Goal: Navigation & Orientation: Find specific page/section

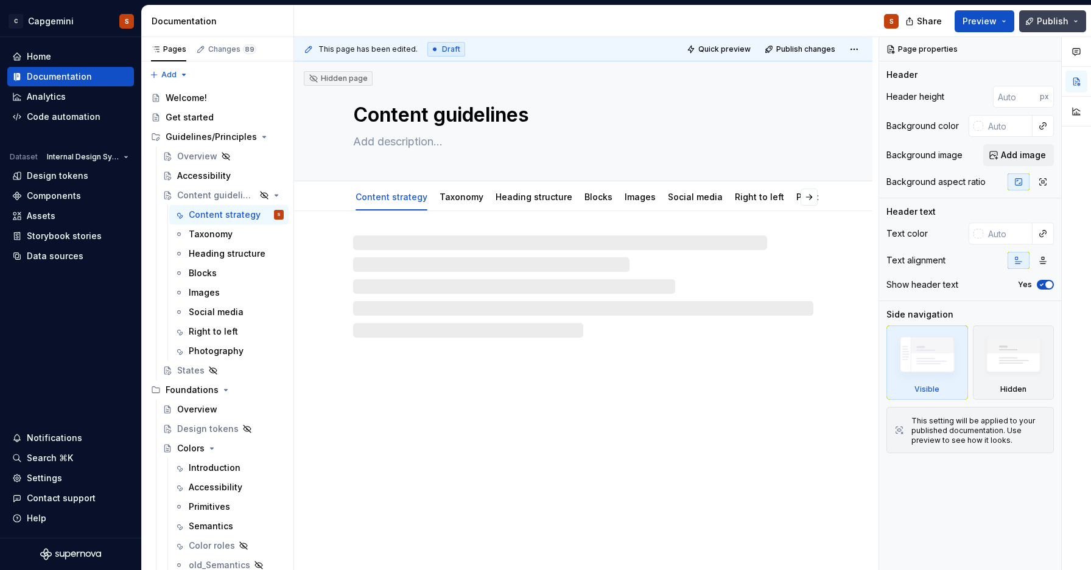
click at [1065, 18] on span "Publish" at bounding box center [1052, 21] width 32 height 12
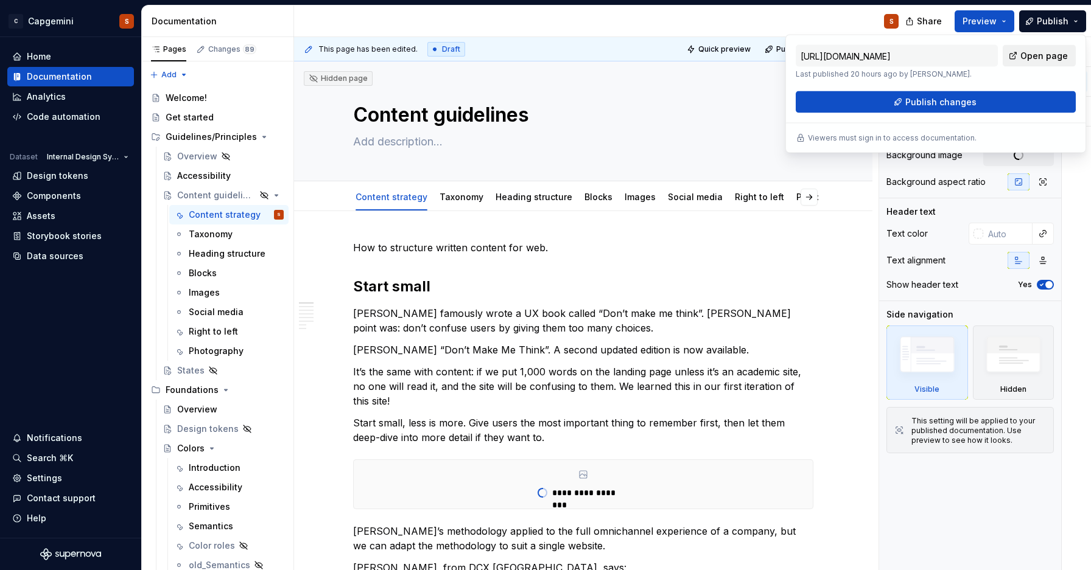
click at [1029, 58] on span "Open page" at bounding box center [1043, 56] width 47 height 12
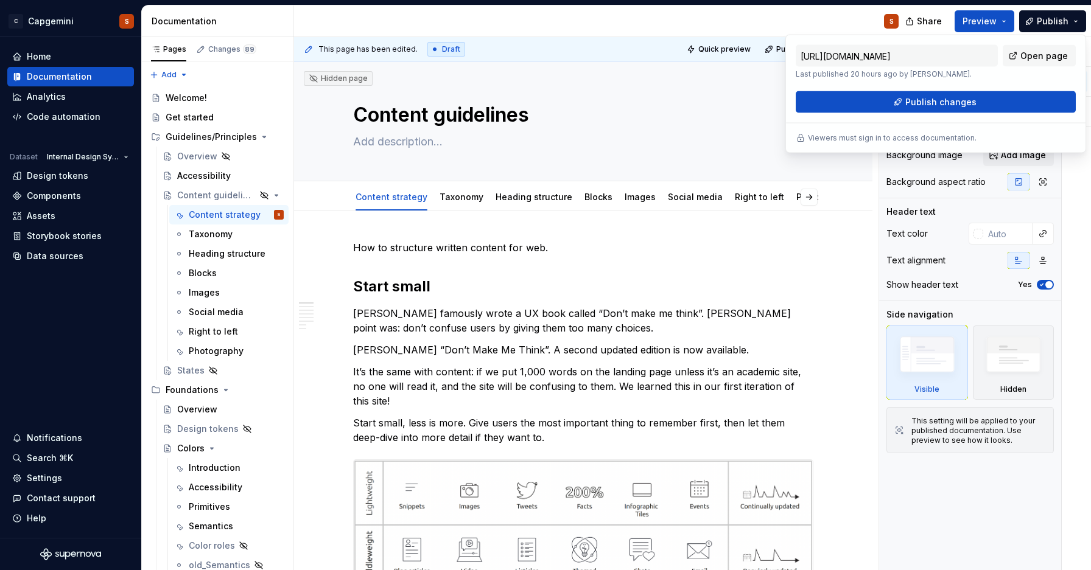
click at [730, 13] on div "S" at bounding box center [601, 21] width 614 height 32
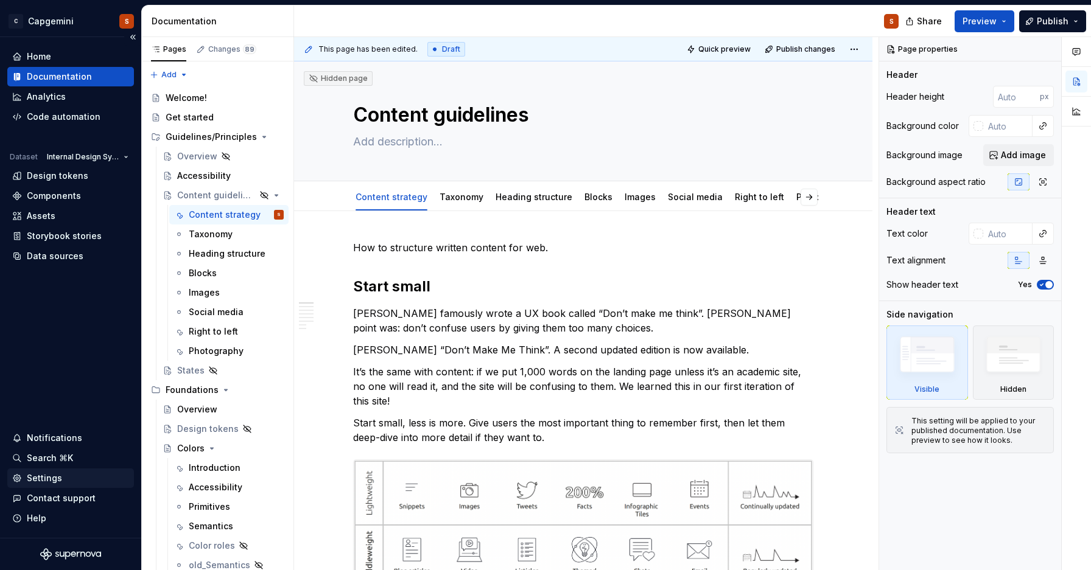
click at [68, 477] on div "Settings" at bounding box center [70, 478] width 117 height 12
click at [58, 511] on div "Help" at bounding box center [70, 518] width 127 height 19
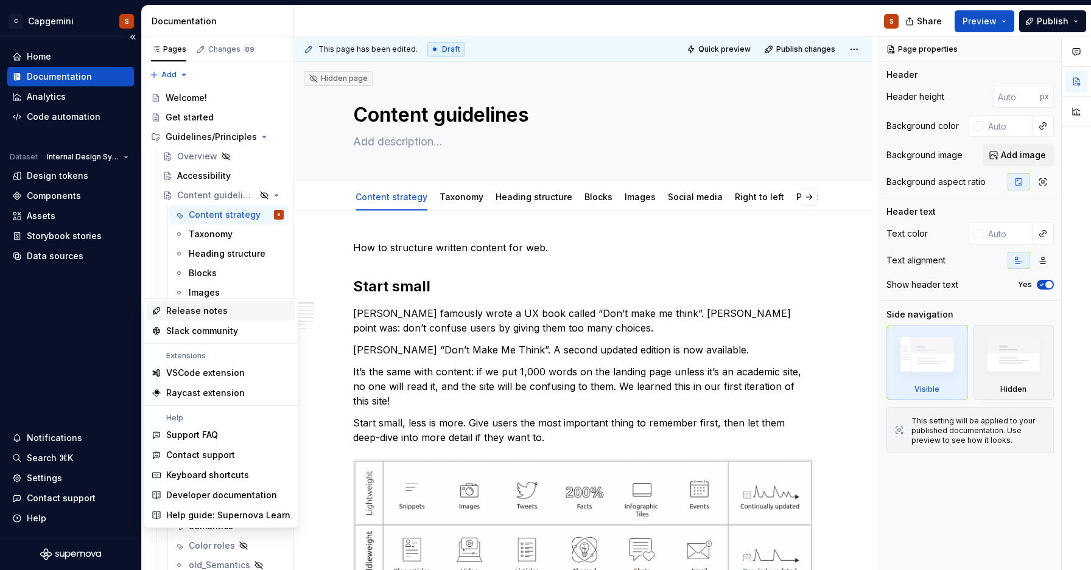
click at [58, 388] on div "Home Documentation Analytics Code automation Dataset Internal Design System Des…" at bounding box center [70, 287] width 141 height 501
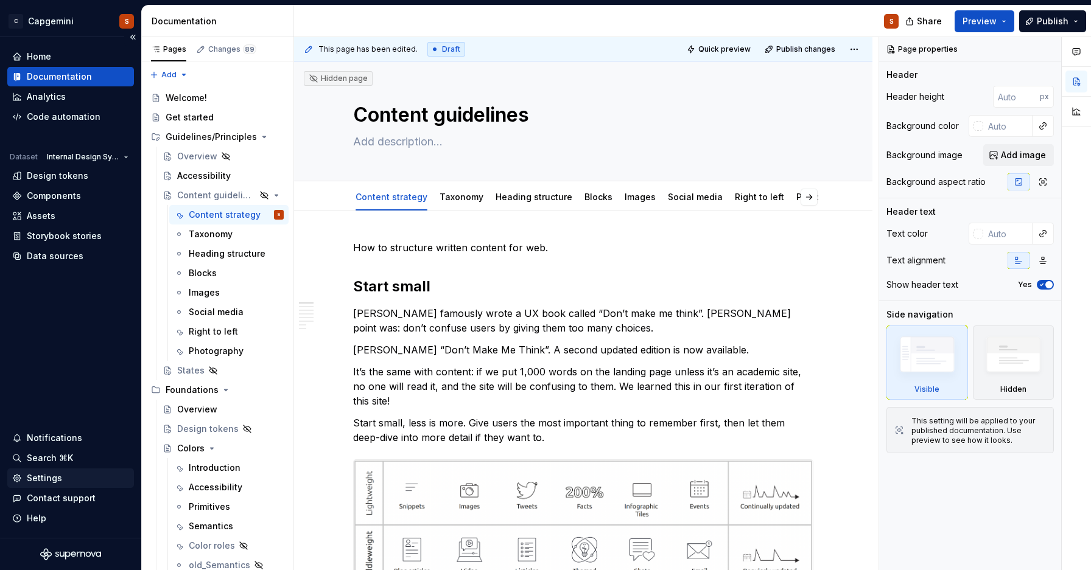
click at [42, 478] on div "Settings" at bounding box center [44, 478] width 35 height 12
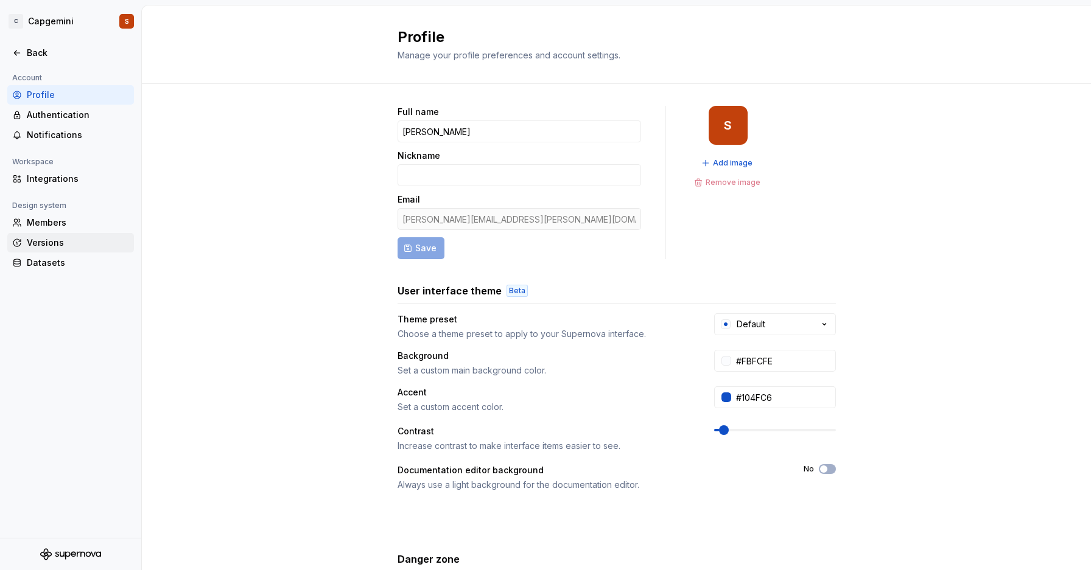
click at [53, 246] on div "Versions" at bounding box center [78, 243] width 102 height 12
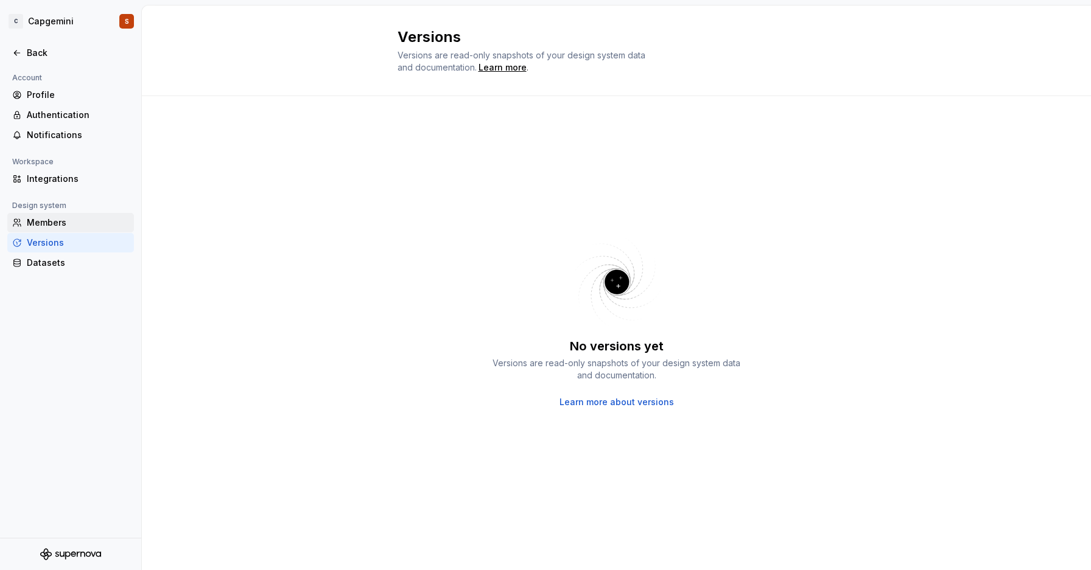
click at [61, 225] on div "Members" at bounding box center [78, 223] width 102 height 12
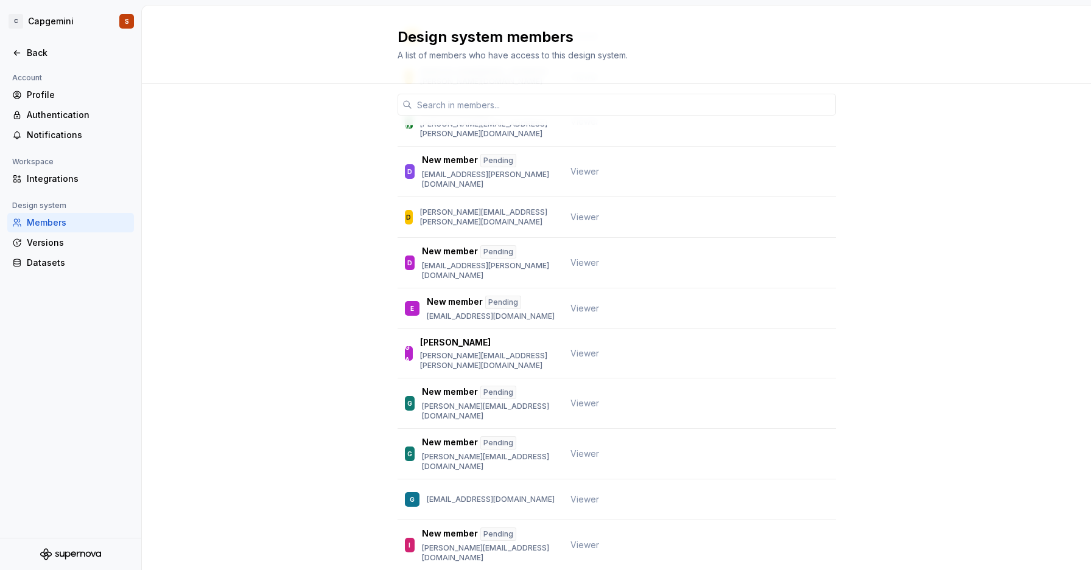
scroll to position [583, 0]
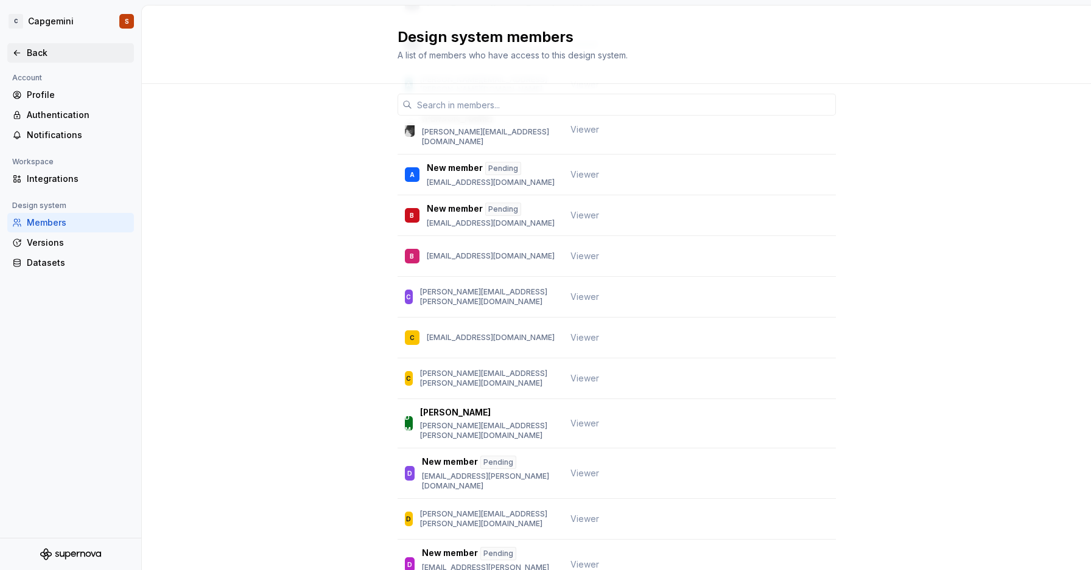
click at [24, 54] on div "Back" at bounding box center [70, 53] width 117 height 12
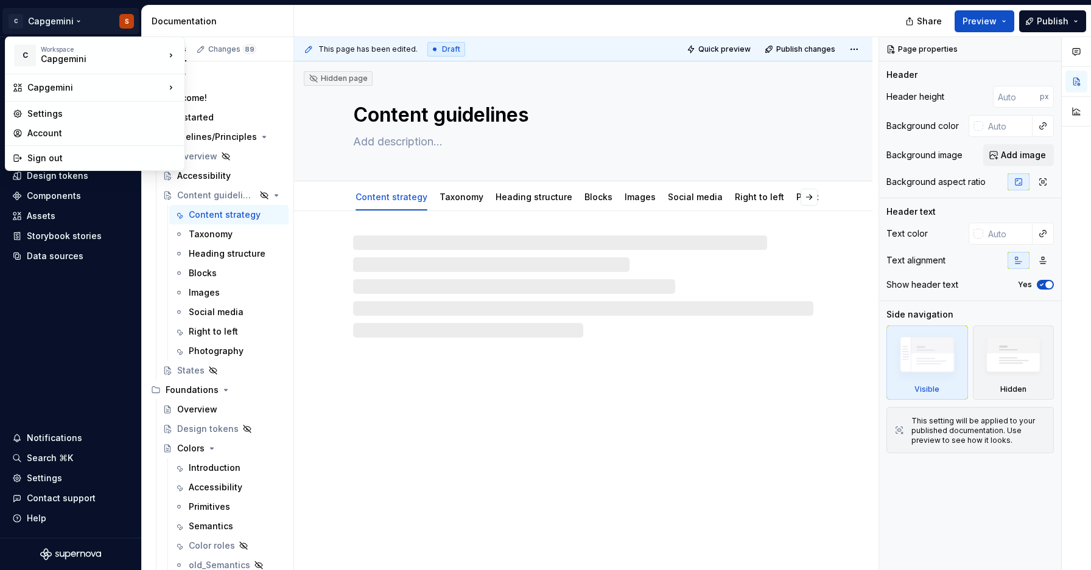
click at [21, 21] on html "C Capgemini S Home Documentation Analytics Code automation Dataset Internal Des…" at bounding box center [545, 285] width 1091 height 570
click at [67, 139] on div "Account" at bounding box center [102, 133] width 150 height 12
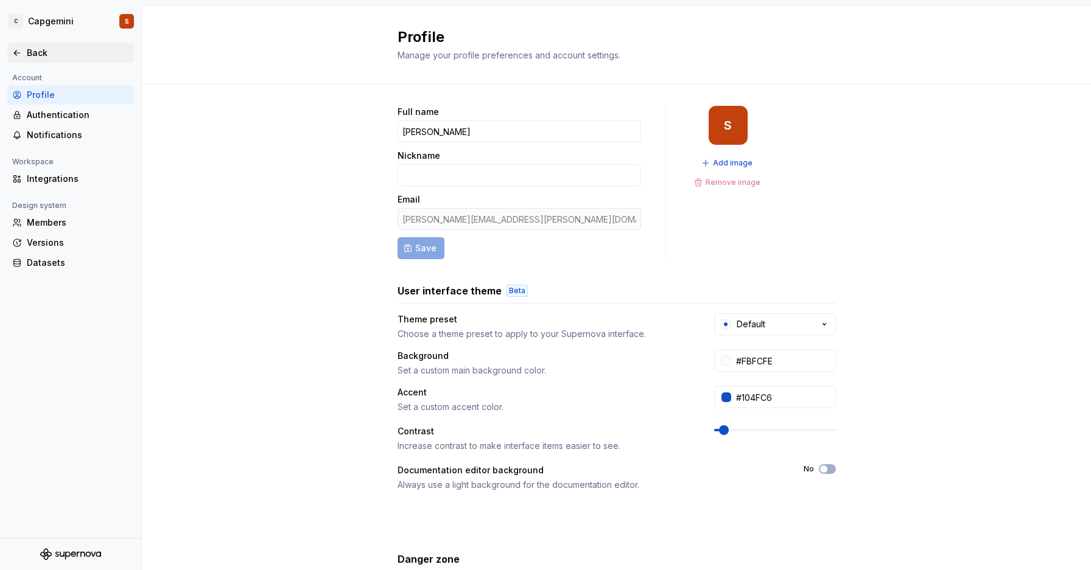
click at [30, 49] on div "Back" at bounding box center [78, 53] width 102 height 12
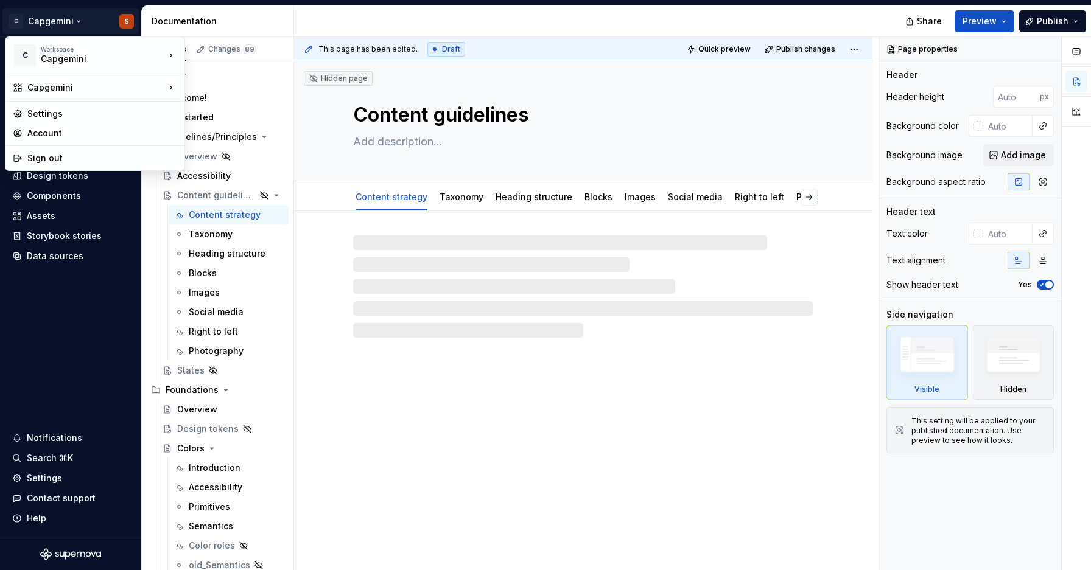
click at [19, 20] on html "C Capgemini S Home Documentation Analytics Code automation Dataset Internal Des…" at bounding box center [545, 285] width 1091 height 570
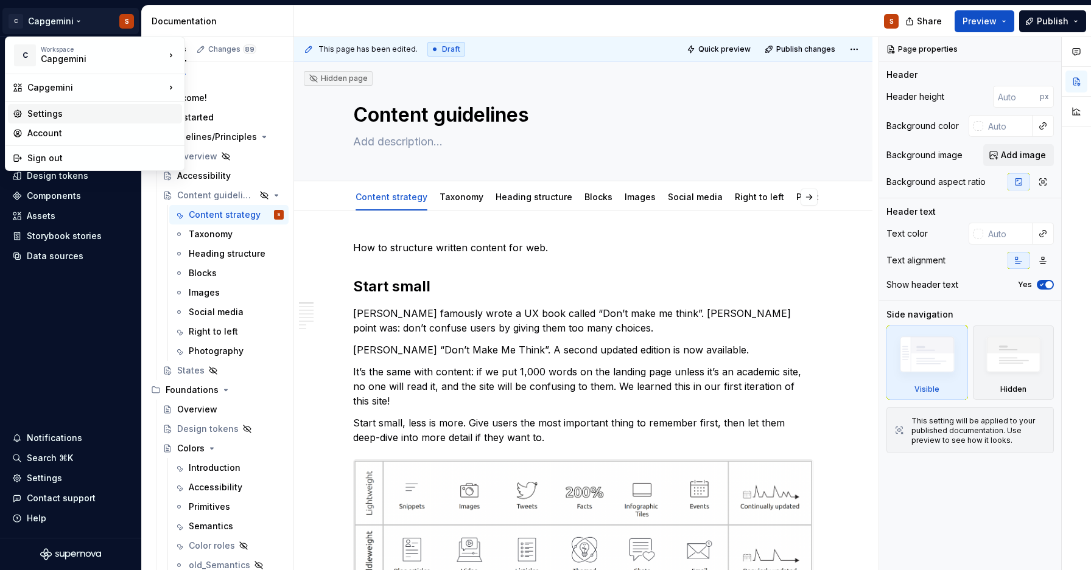
click at [61, 108] on div "Settings" at bounding box center [102, 114] width 150 height 12
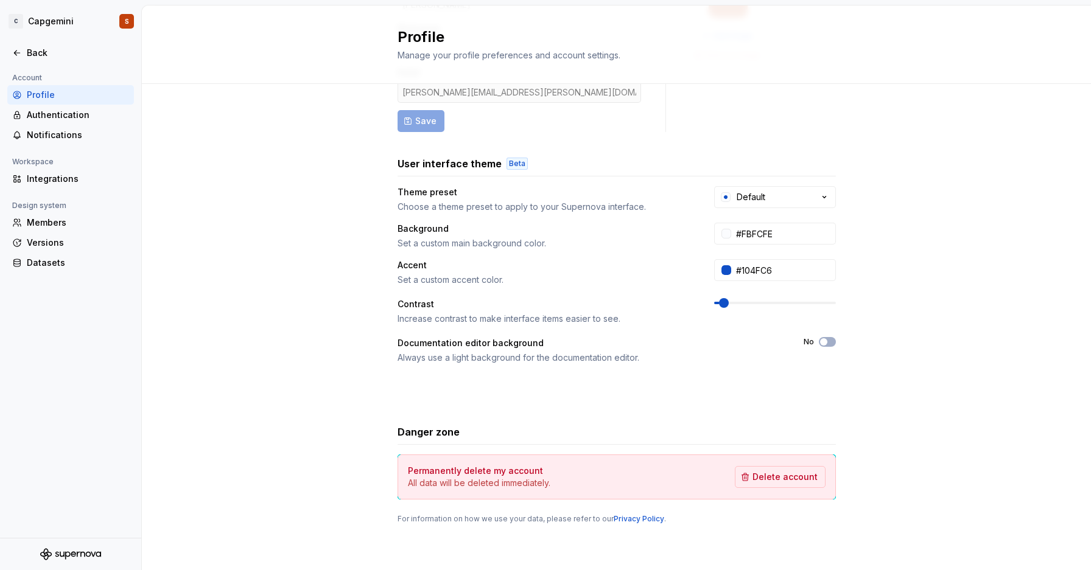
scroll to position [117, 0]
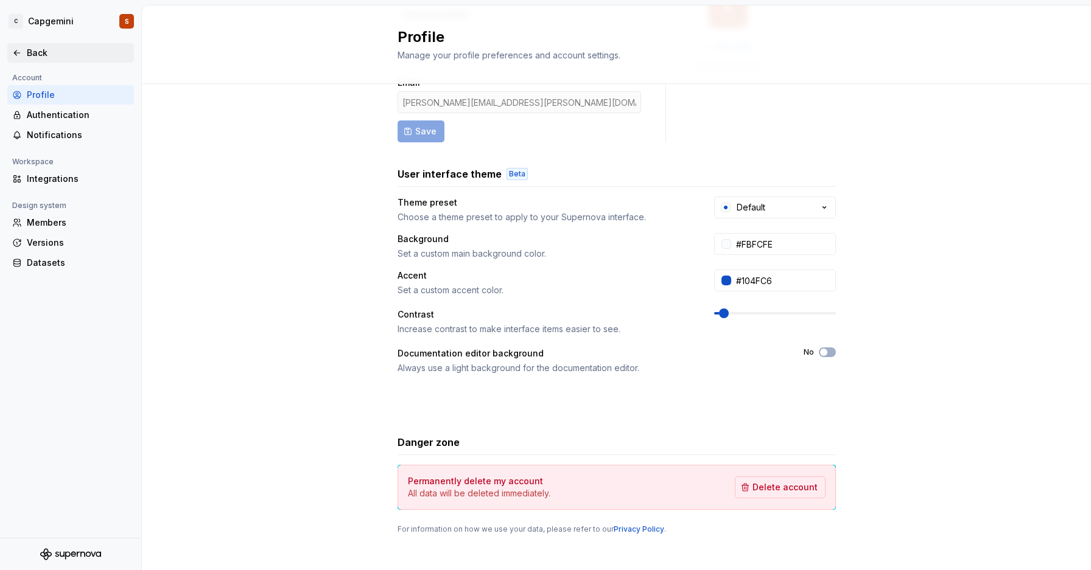
click at [36, 51] on div "Back" at bounding box center [78, 53] width 102 height 12
click at [40, 21] on html "C Capgemini S Back Account Profile Authentication Notifications Workspace Integ…" at bounding box center [545, 285] width 1091 height 570
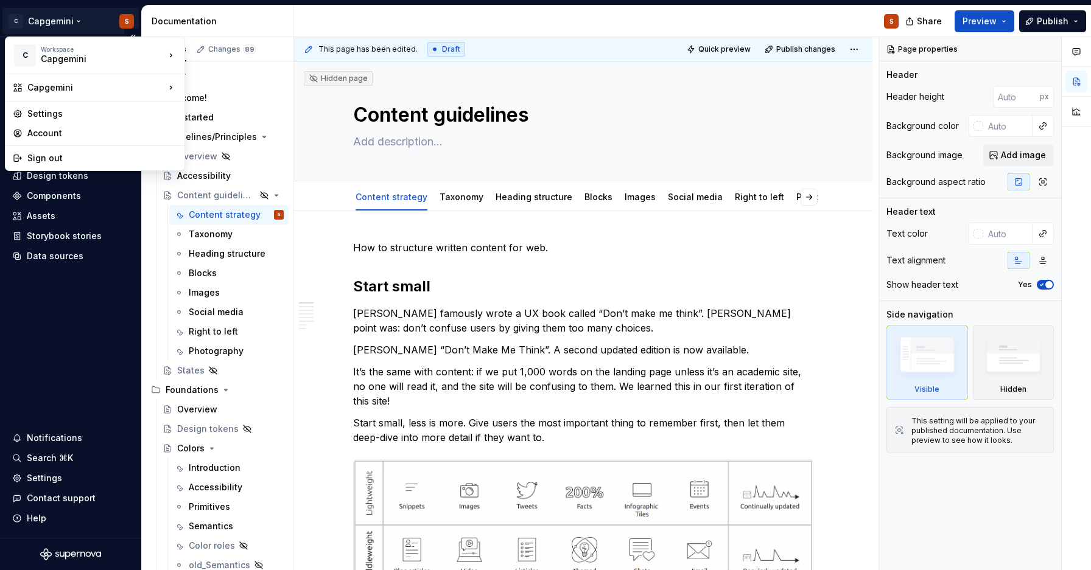
click at [81, 350] on html "C Capgemini S Home Documentation Analytics Code automation Dataset Internal Des…" at bounding box center [545, 285] width 1091 height 570
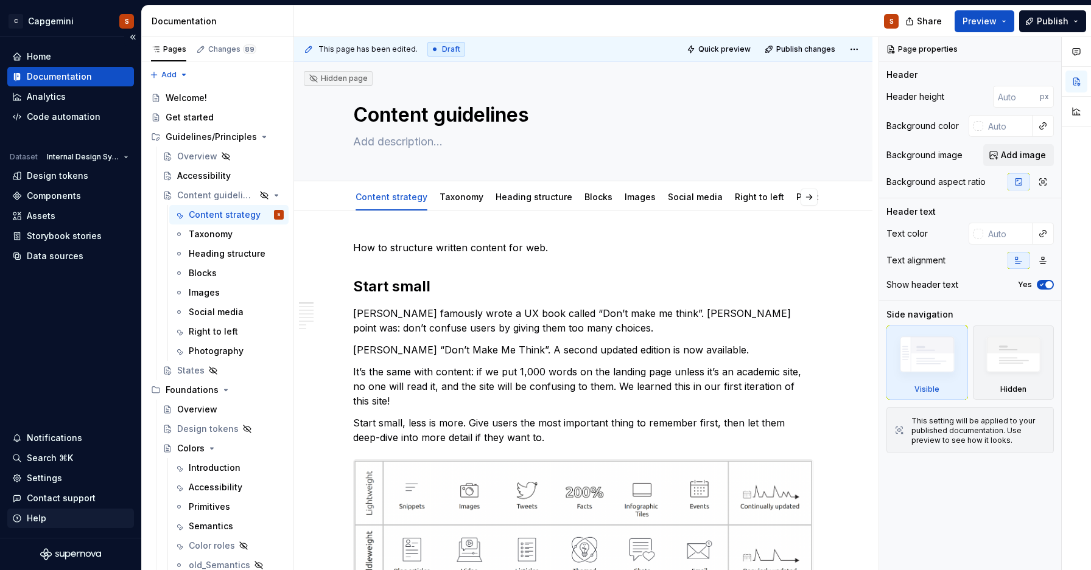
click at [40, 523] on div "Help" at bounding box center [36, 518] width 19 height 12
click at [75, 345] on div "Home Documentation Analytics Code automation Dataset Internal Design System Des…" at bounding box center [70, 287] width 141 height 501
click at [79, 344] on div "Home Documentation Analytics Code automation Dataset Internal Design System Des…" at bounding box center [70, 287] width 141 height 501
type textarea "*"
